Goal: Transaction & Acquisition: Purchase product/service

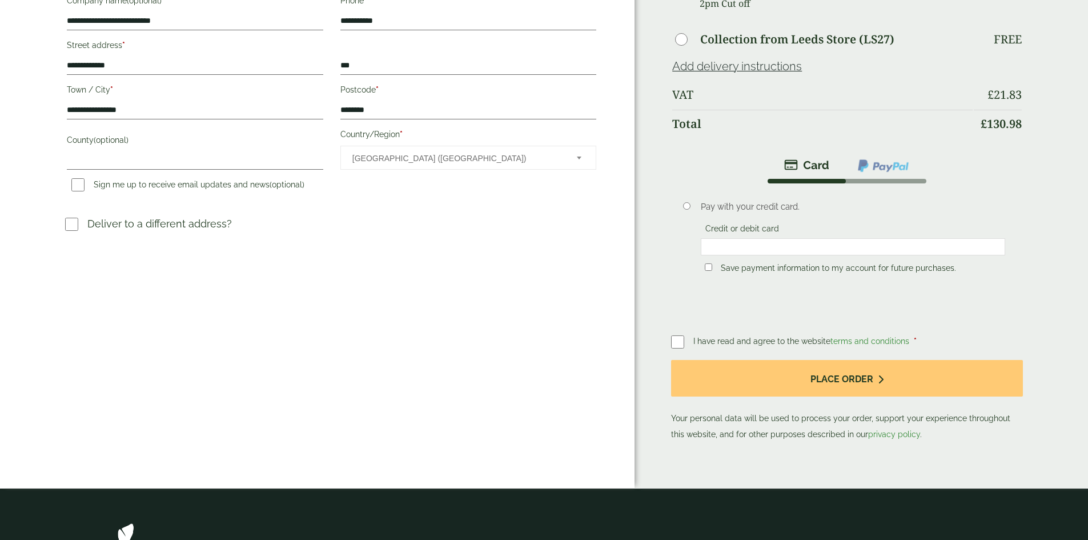
scroll to position [343, 0]
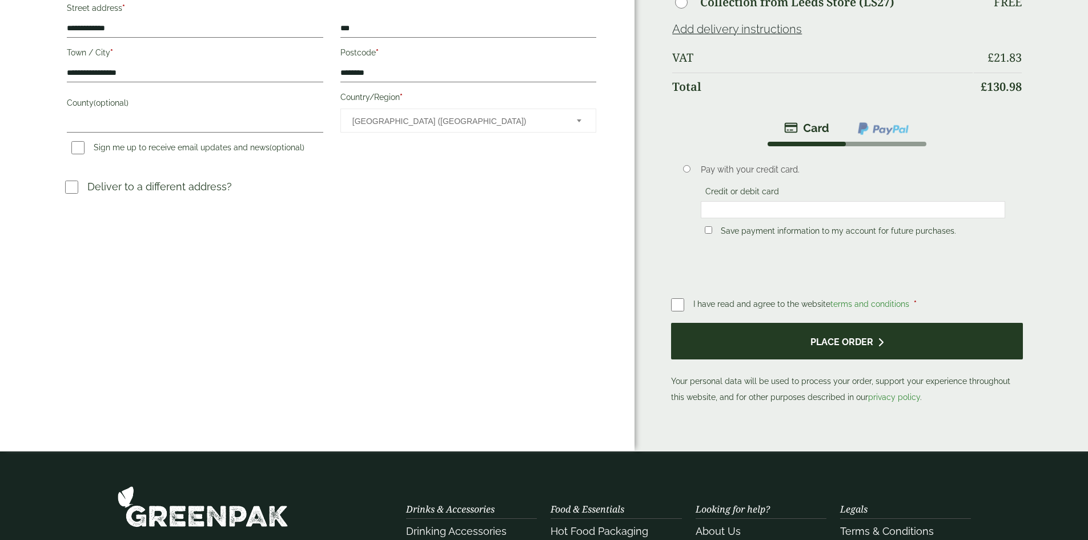
click at [813, 334] on button "Place order" at bounding box center [846, 341] width 351 height 37
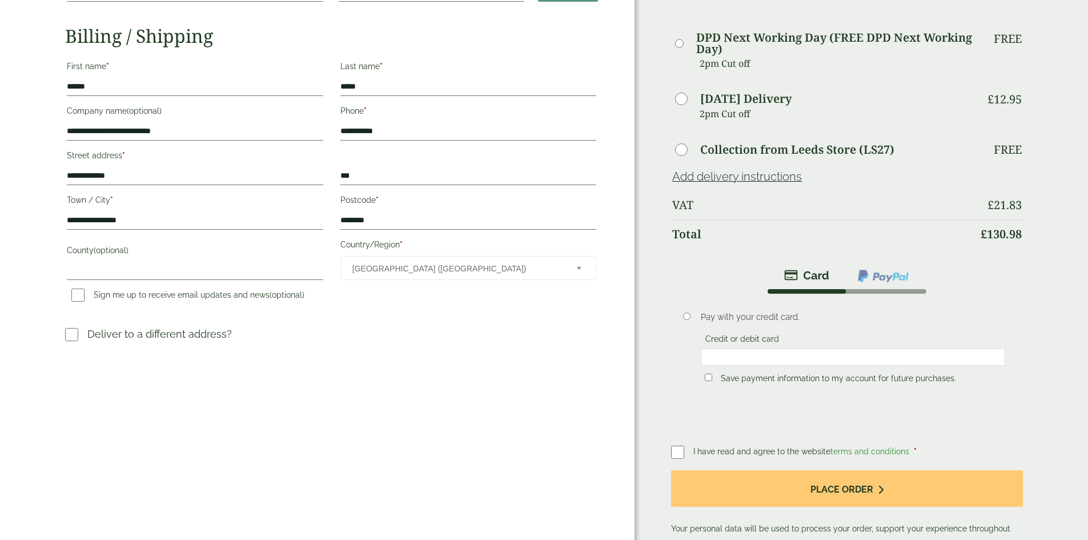
scroll to position [171, 0]
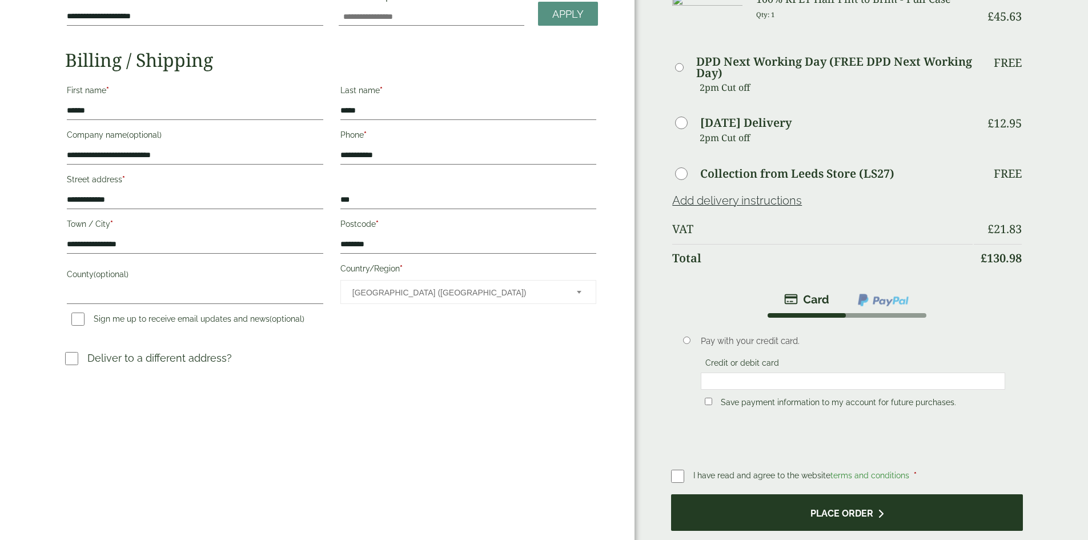
click at [800, 505] on button "Place order" at bounding box center [846, 512] width 351 height 37
